Goal: Information Seeking & Learning: Check status

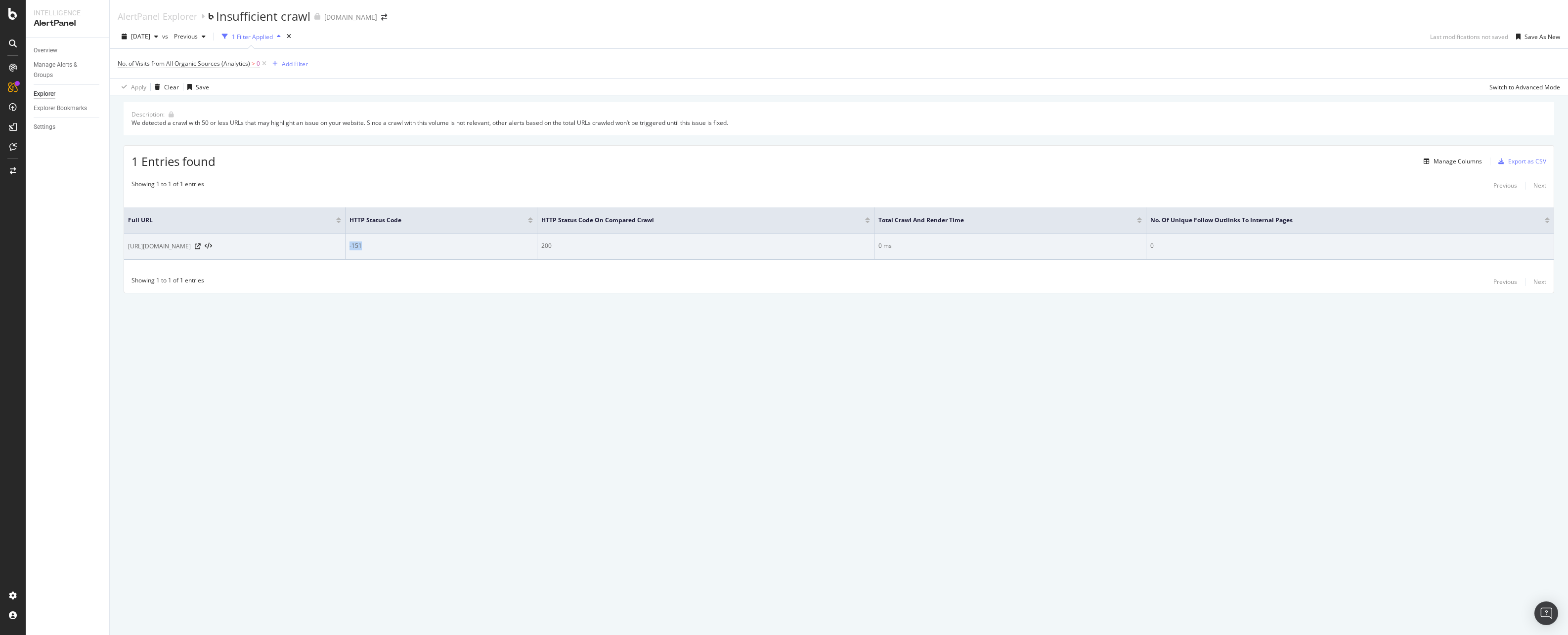
drag, startPoint x: 365, startPoint y: 247, endPoint x: 336, endPoint y: 247, distance: 29.0
click at [336, 247] on tr "https://www.art.com/ -151 200 0 ms 0" at bounding box center [838, 247] width 1430 height 26
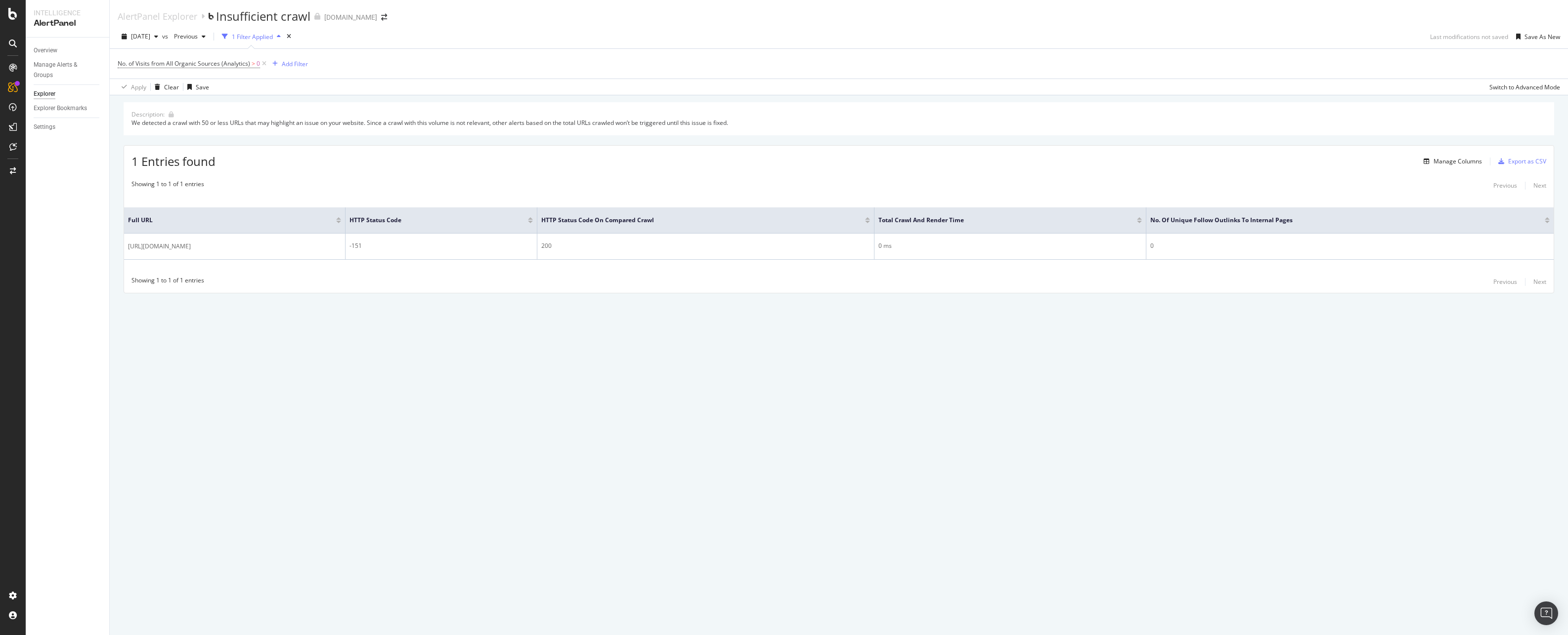
click at [538, 432] on div "AlertPanel Explorer Insufficient crawl Art.com 2025 Sep. 11th vs Previous 1 Fil…" at bounding box center [839, 318] width 1458 height 635
click at [454, 430] on div "AlertPanel Explorer Insufficient crawl Art.com 2025 Sep. 11th vs Previous 1 Fil…" at bounding box center [839, 318] width 1458 height 635
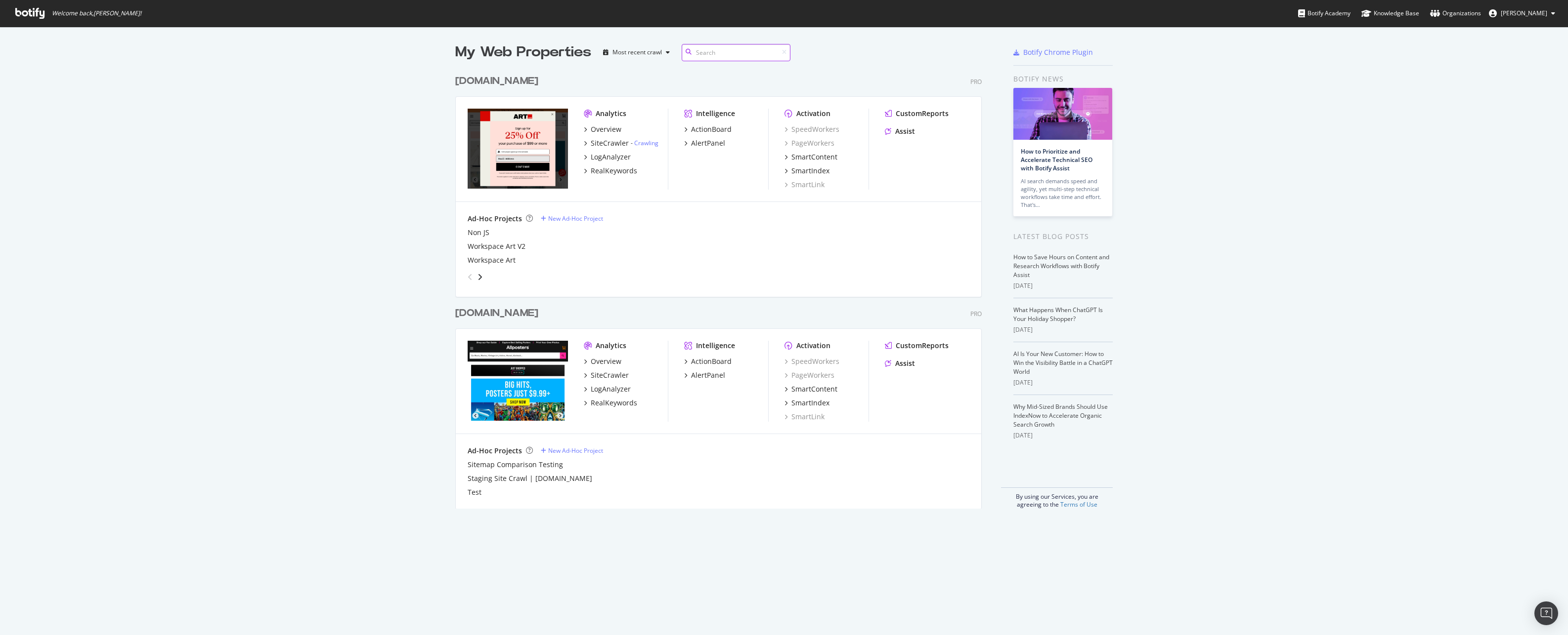
scroll to position [439, 527]
click at [1215, 405] on div "My Web Properties Most recent crawl [DOMAIN_NAME] Pro Analytics Overview SiteCr…" at bounding box center [784, 275] width 1568 height 498
